Goal: Information Seeking & Learning: Learn about a topic

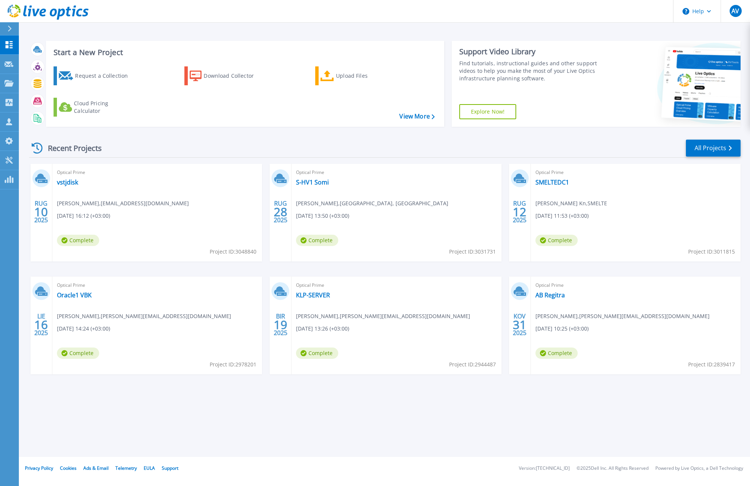
click at [155, 238] on div "Optical Prime vstjdisk Arturas Montvidas , amontvidas@miestogijos.lt 09/10/2025…" at bounding box center [157, 213] width 210 height 98
click at [68, 183] on link "vstjdisk" at bounding box center [67, 182] width 21 height 8
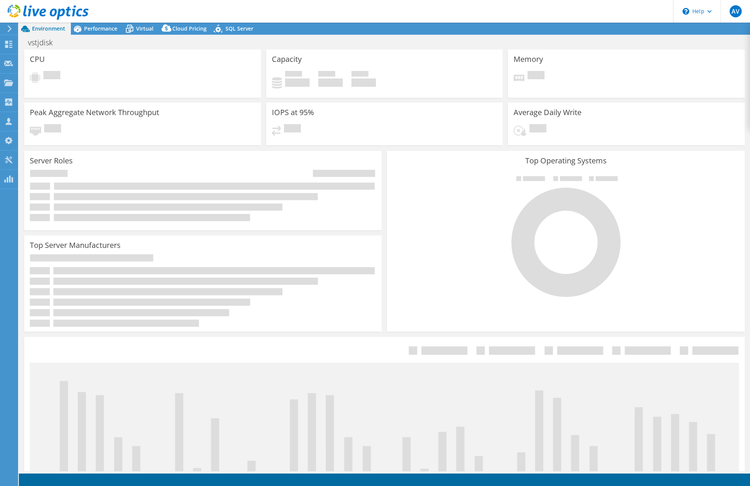
select select "USD"
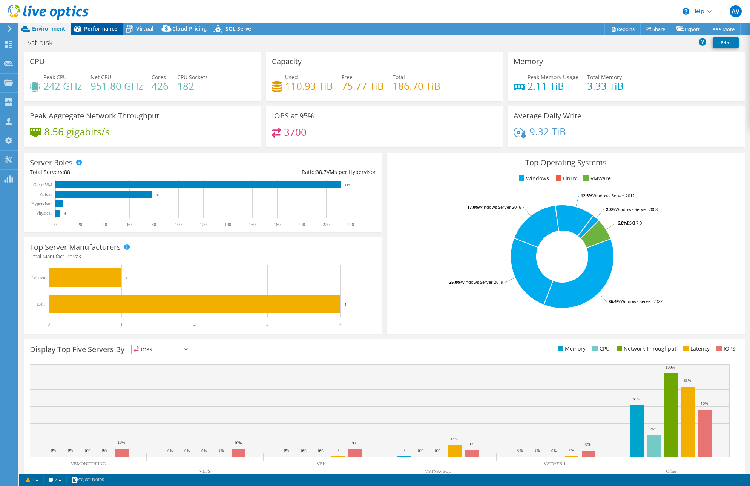
click at [103, 29] on span "Performance" at bounding box center [100, 28] width 33 height 7
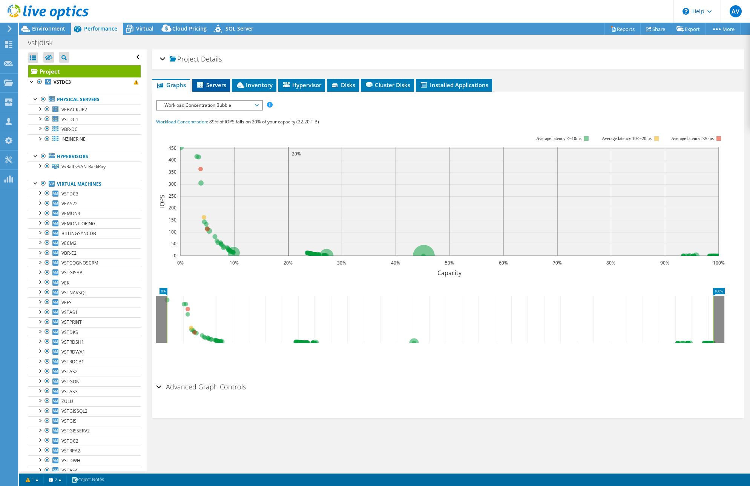
click at [214, 85] on span "Servers" at bounding box center [211, 85] width 30 height 8
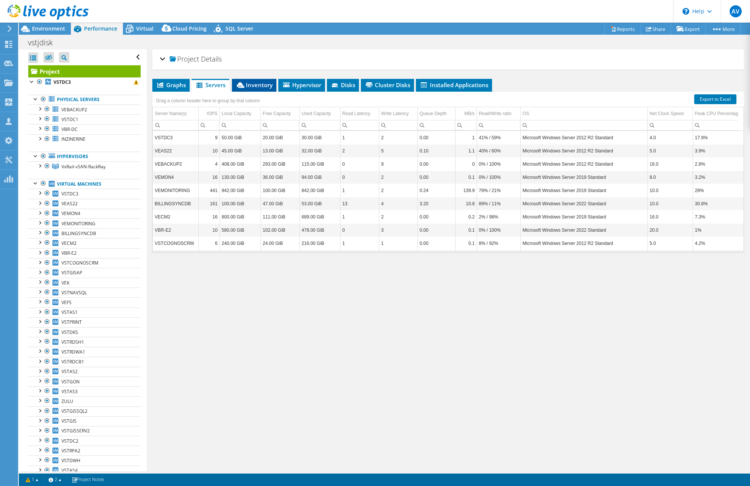
click at [259, 81] on span "Inventory" at bounding box center [254, 85] width 37 height 8
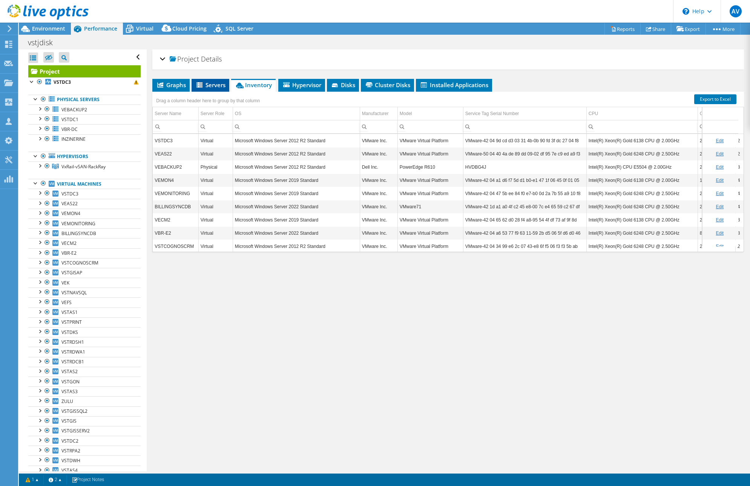
click at [207, 84] on span "Servers" at bounding box center [210, 85] width 30 height 8
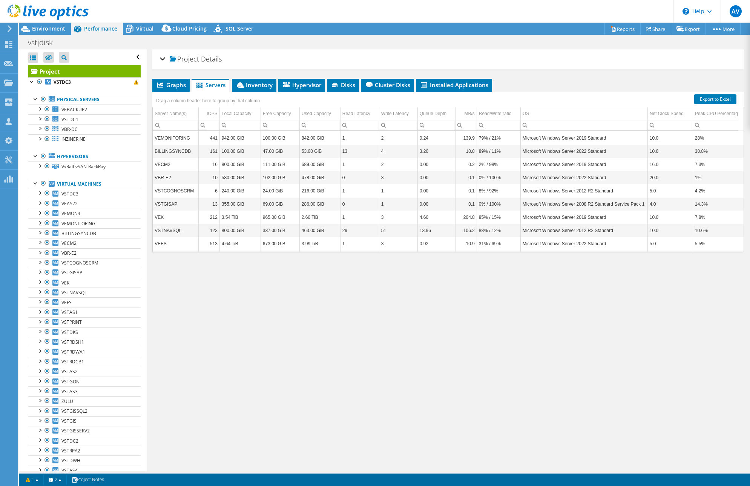
scroll to position [81, 0]
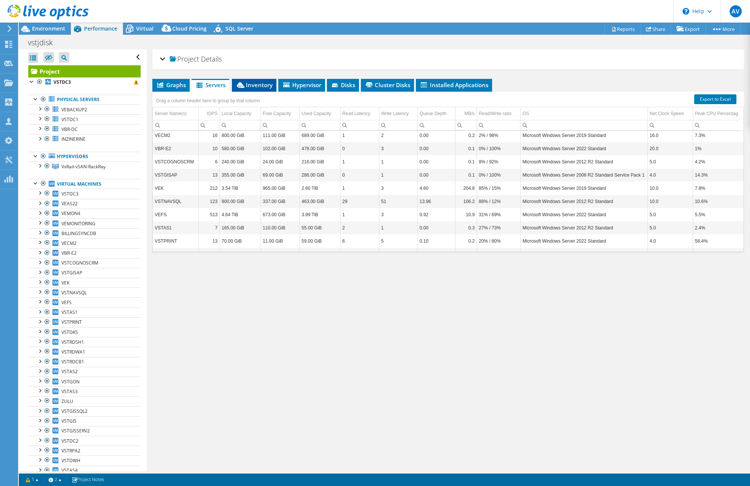
click at [257, 84] on span "Inventory" at bounding box center [254, 85] width 37 height 8
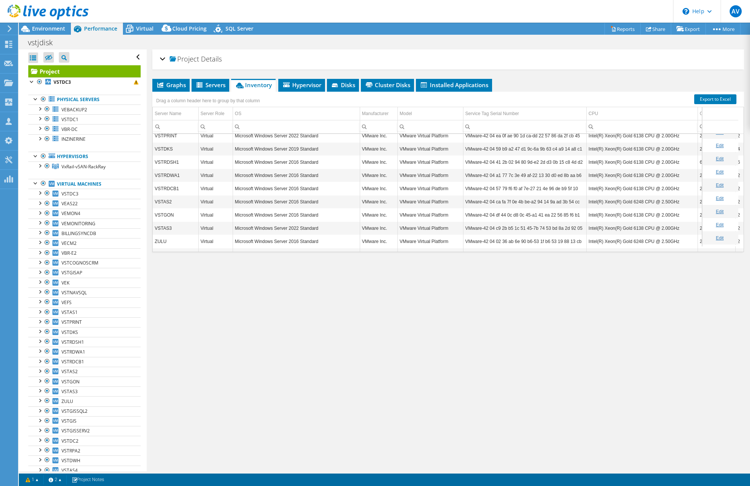
scroll to position [250, 0]
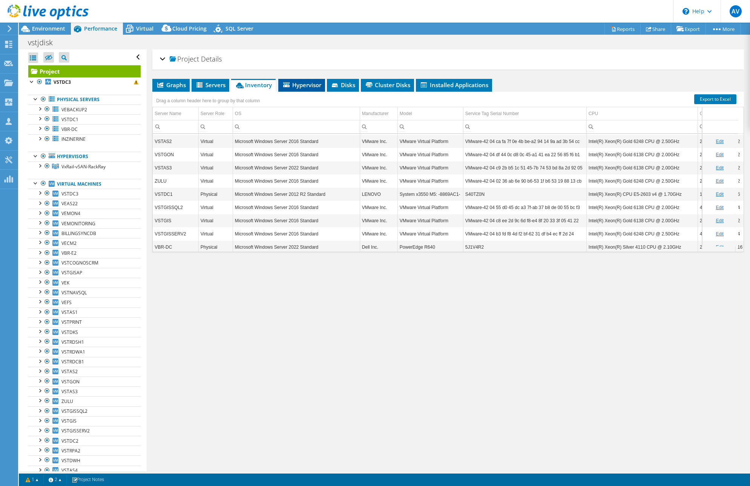
click at [300, 88] on span "Hypervisor" at bounding box center [301, 85] width 39 height 8
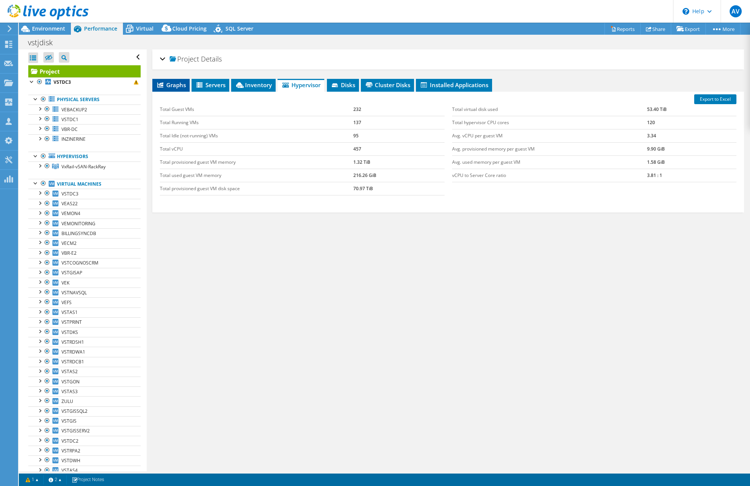
click at [169, 85] on span "Graphs" at bounding box center [171, 85] width 30 height 8
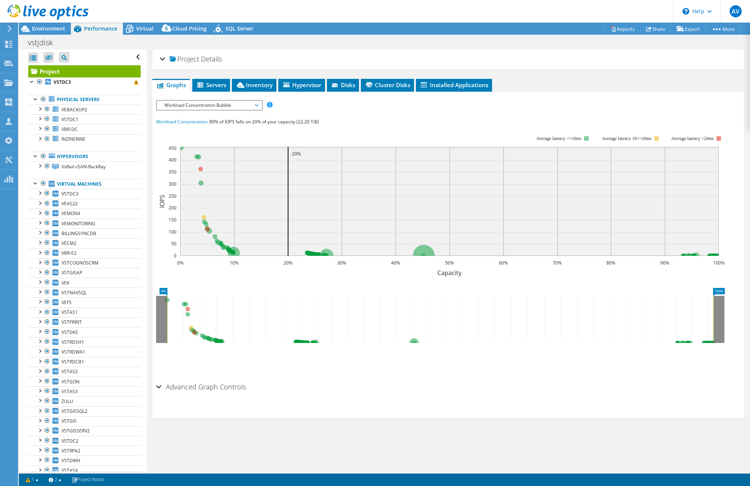
click at [46, 25] on div at bounding box center [44, 12] width 89 height 25
click at [52, 28] on span "Environment" at bounding box center [48, 28] width 33 height 7
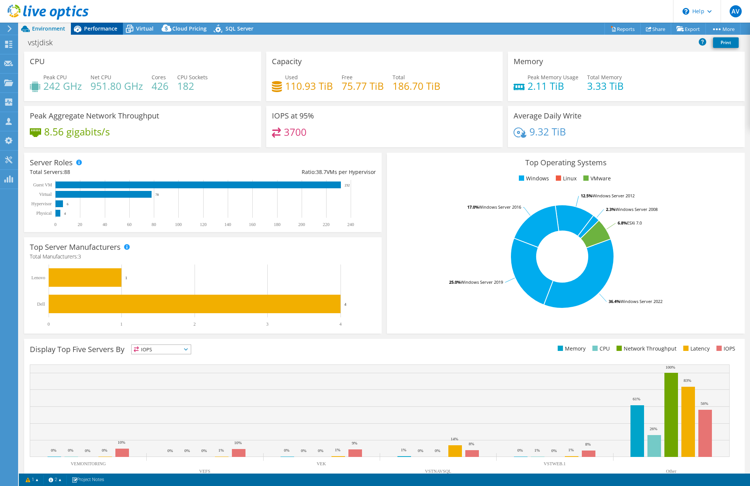
click at [94, 26] on span "Performance" at bounding box center [100, 28] width 33 height 7
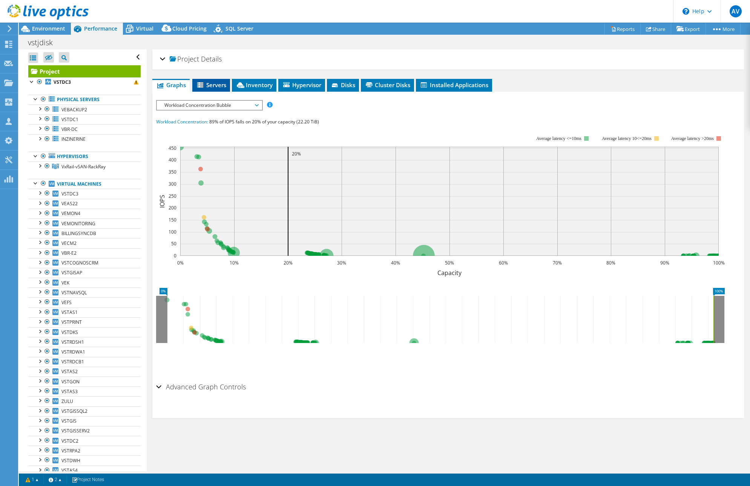
click at [213, 83] on span "Servers" at bounding box center [211, 85] width 30 height 8
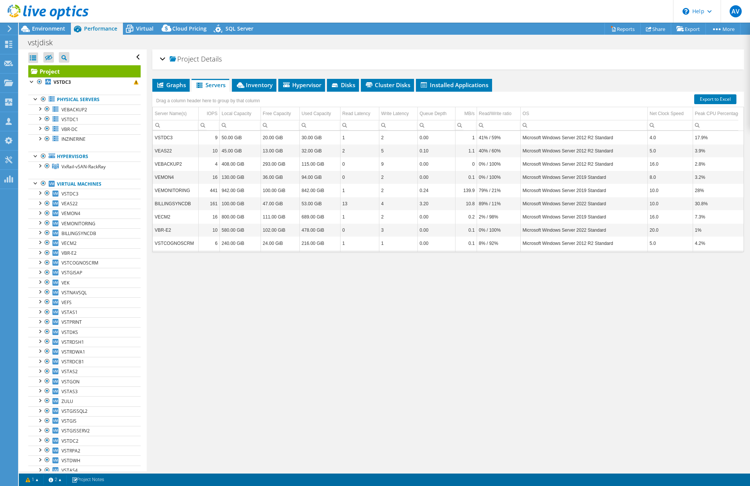
click at [162, 58] on div "Project Details" at bounding box center [448, 59] width 577 height 16
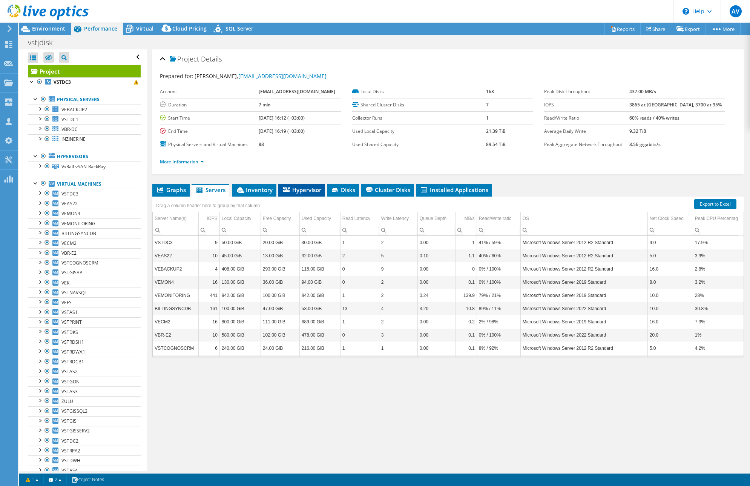
click at [320, 190] on span "Hypervisor" at bounding box center [301, 190] width 39 height 8
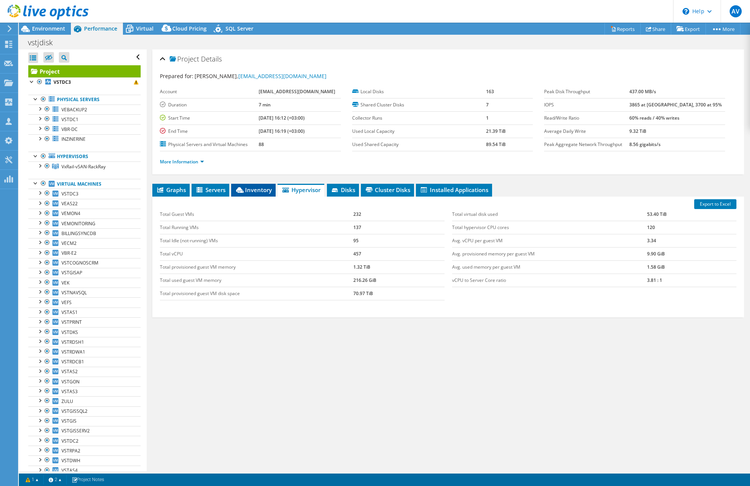
click at [262, 188] on span "Inventory" at bounding box center [253, 190] width 37 height 8
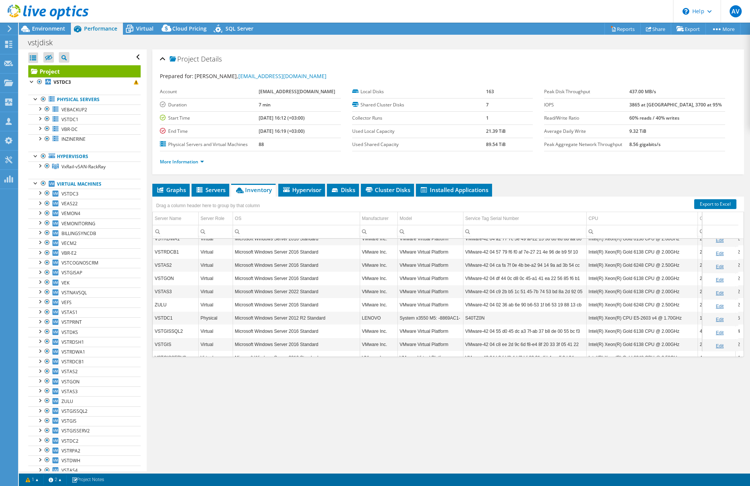
scroll to position [0, 0]
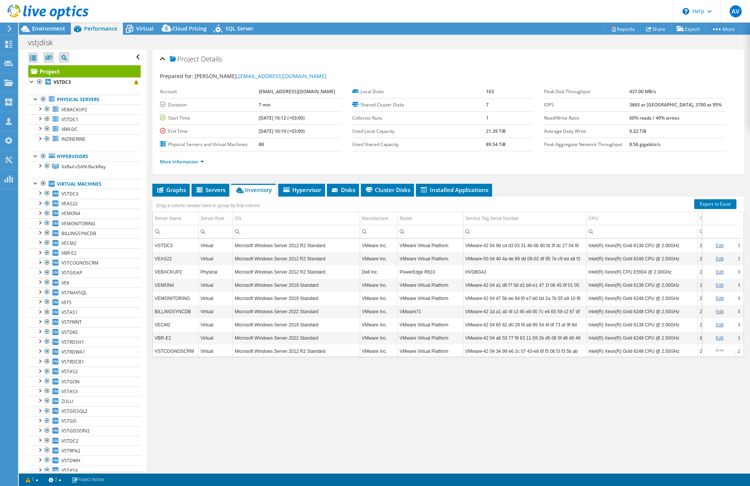
click at [215, 232] on input "Column Server Role, Filter cell" at bounding box center [216, 232] width 34 height 10
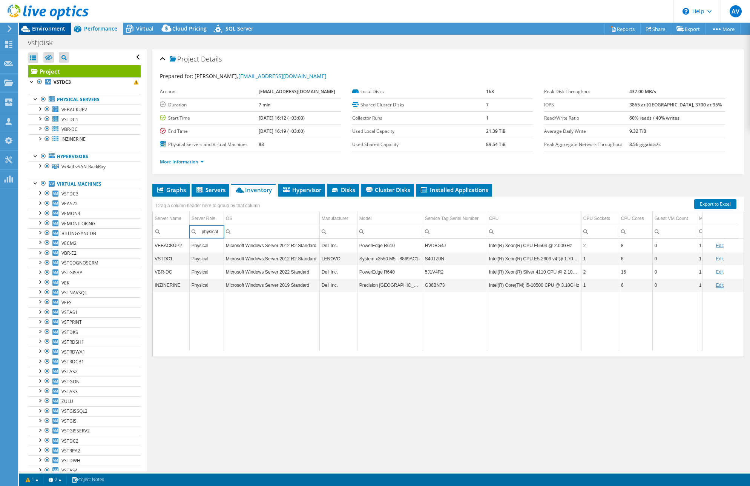
type input "physical"
click at [46, 29] on span "Environment" at bounding box center [48, 28] width 33 height 7
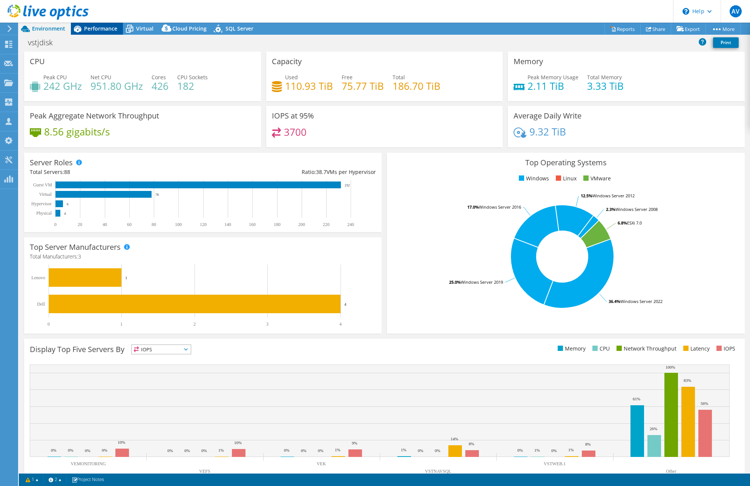
click at [106, 31] on span "Performance" at bounding box center [100, 28] width 33 height 7
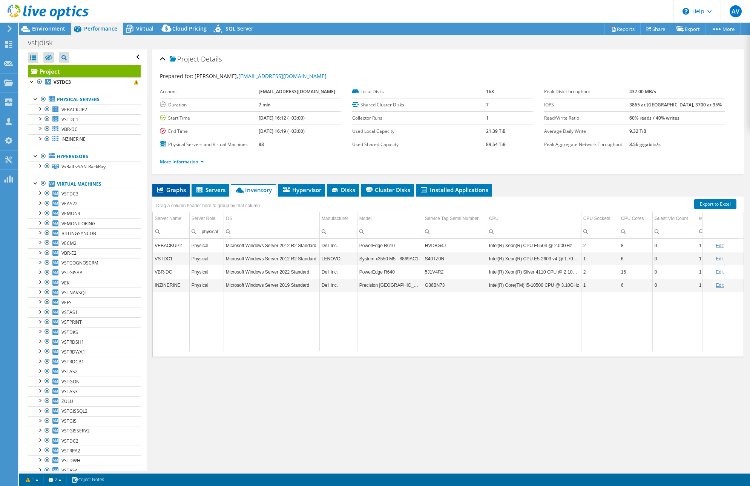
click at [179, 188] on span "Graphs" at bounding box center [171, 190] width 30 height 8
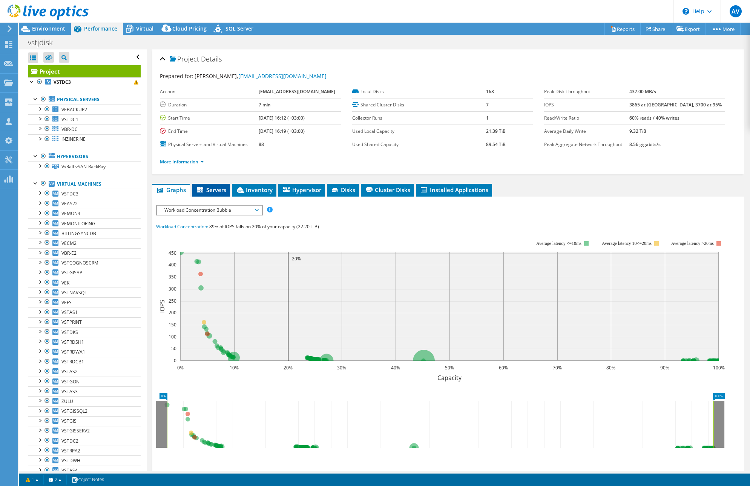
click at [213, 187] on span "Servers" at bounding box center [211, 190] width 30 height 8
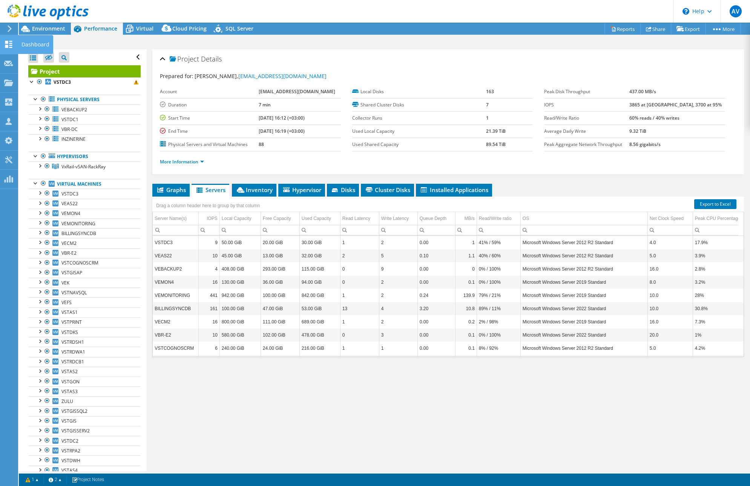
click at [10, 44] on use at bounding box center [8, 44] width 7 height 7
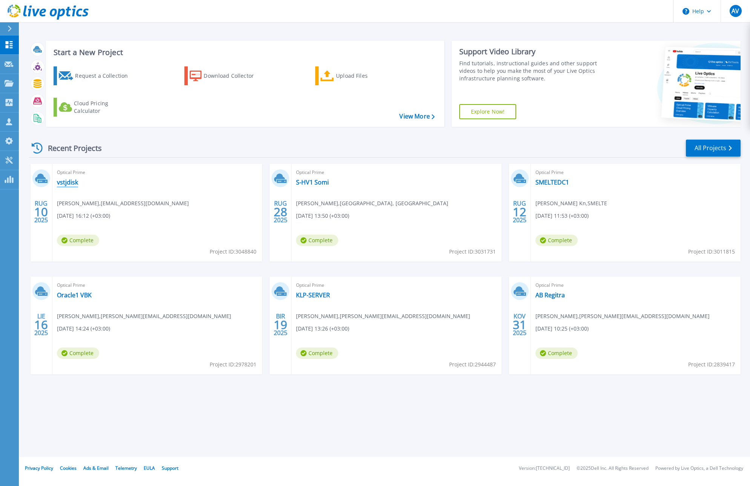
click at [66, 181] on link "vstjdisk" at bounding box center [67, 182] width 21 height 8
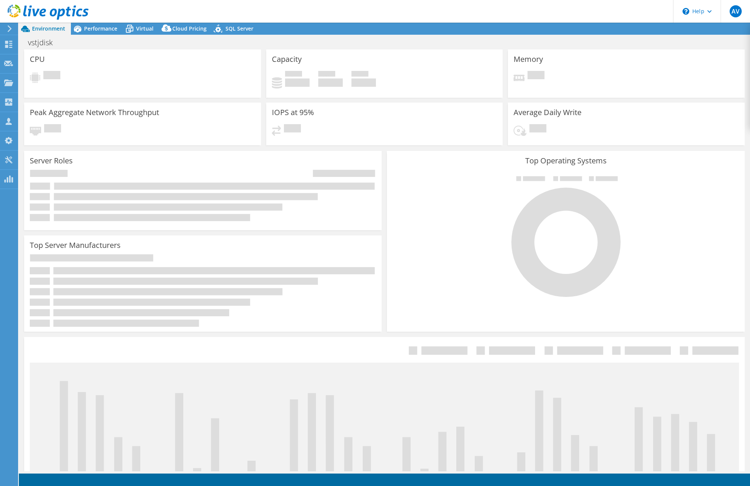
select select "USD"
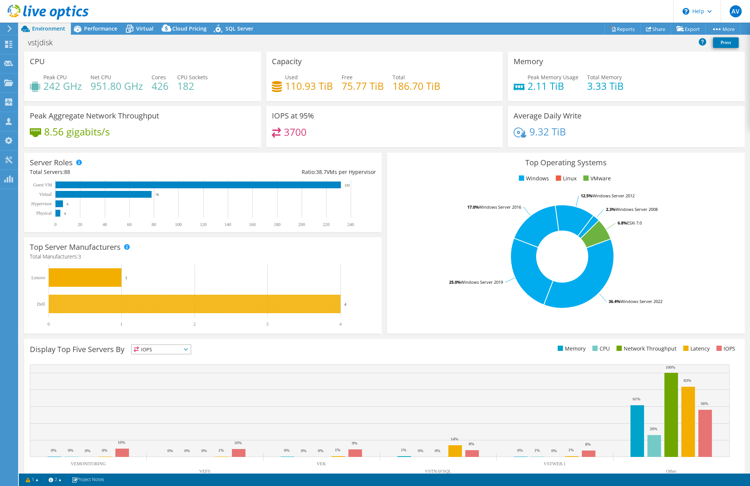
click at [181, 311] on rect at bounding box center [195, 303] width 292 height 18
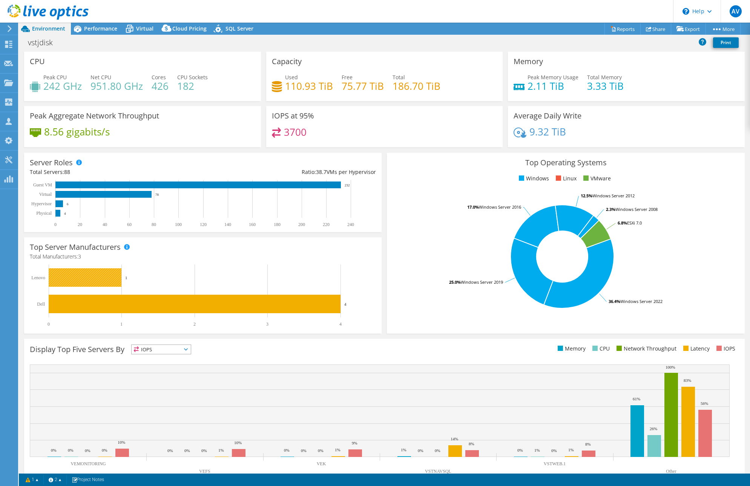
click at [81, 280] on rect at bounding box center [85, 277] width 73 height 18
